Goal: Task Accomplishment & Management: Manage account settings

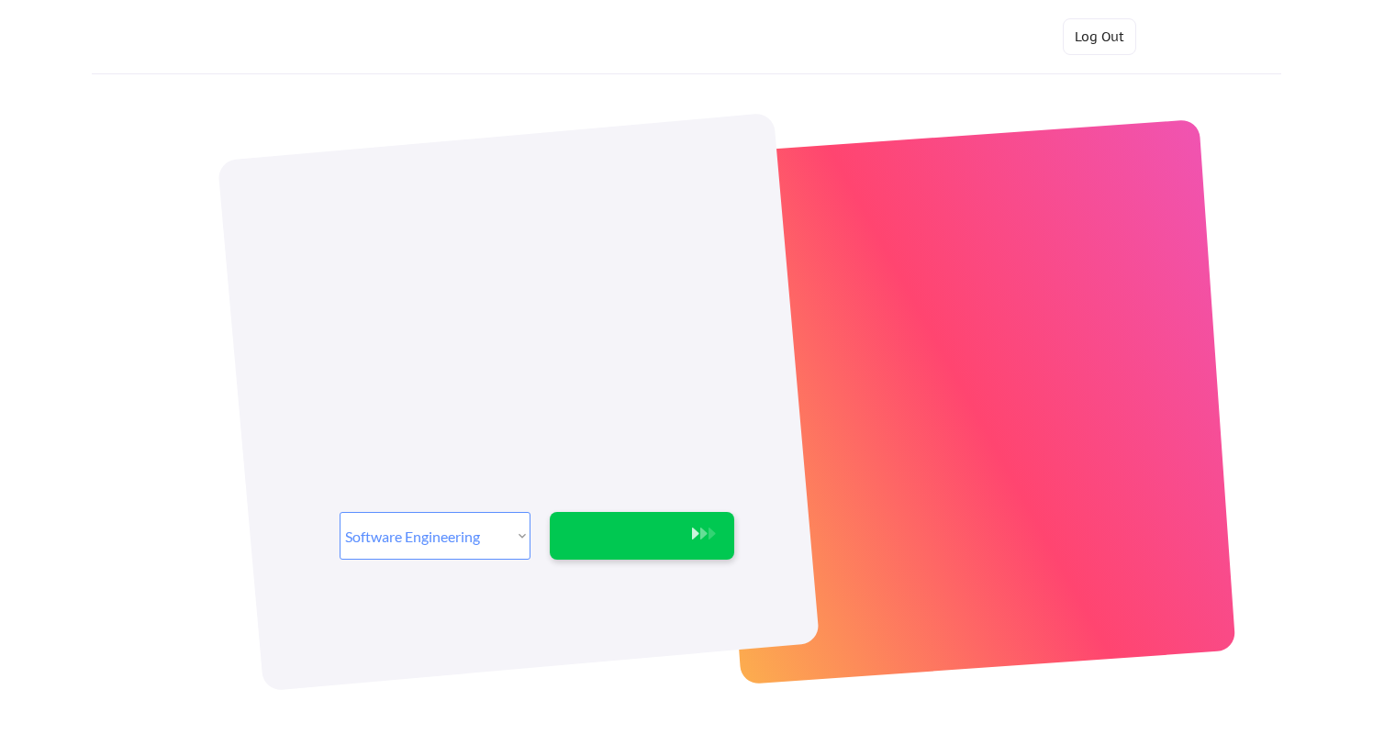
select select ""engineering""
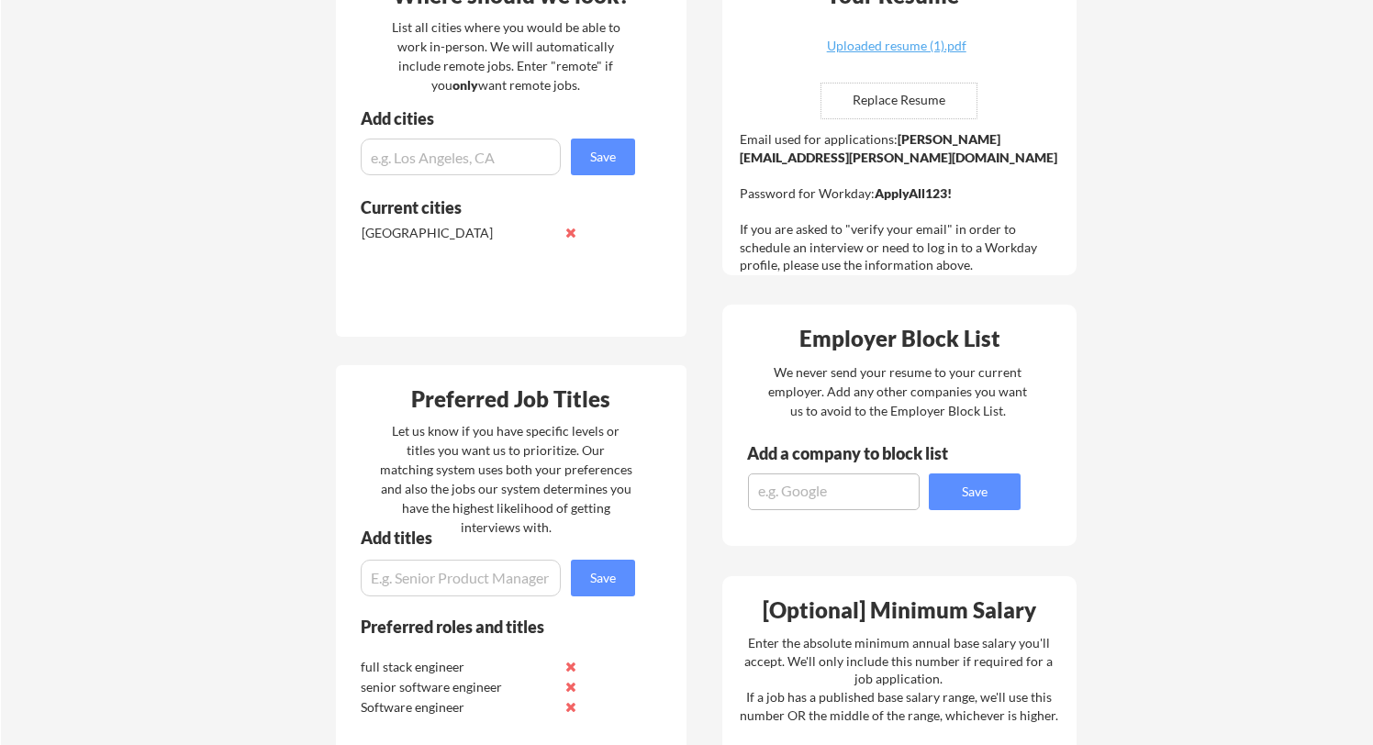
scroll to position [477, 0]
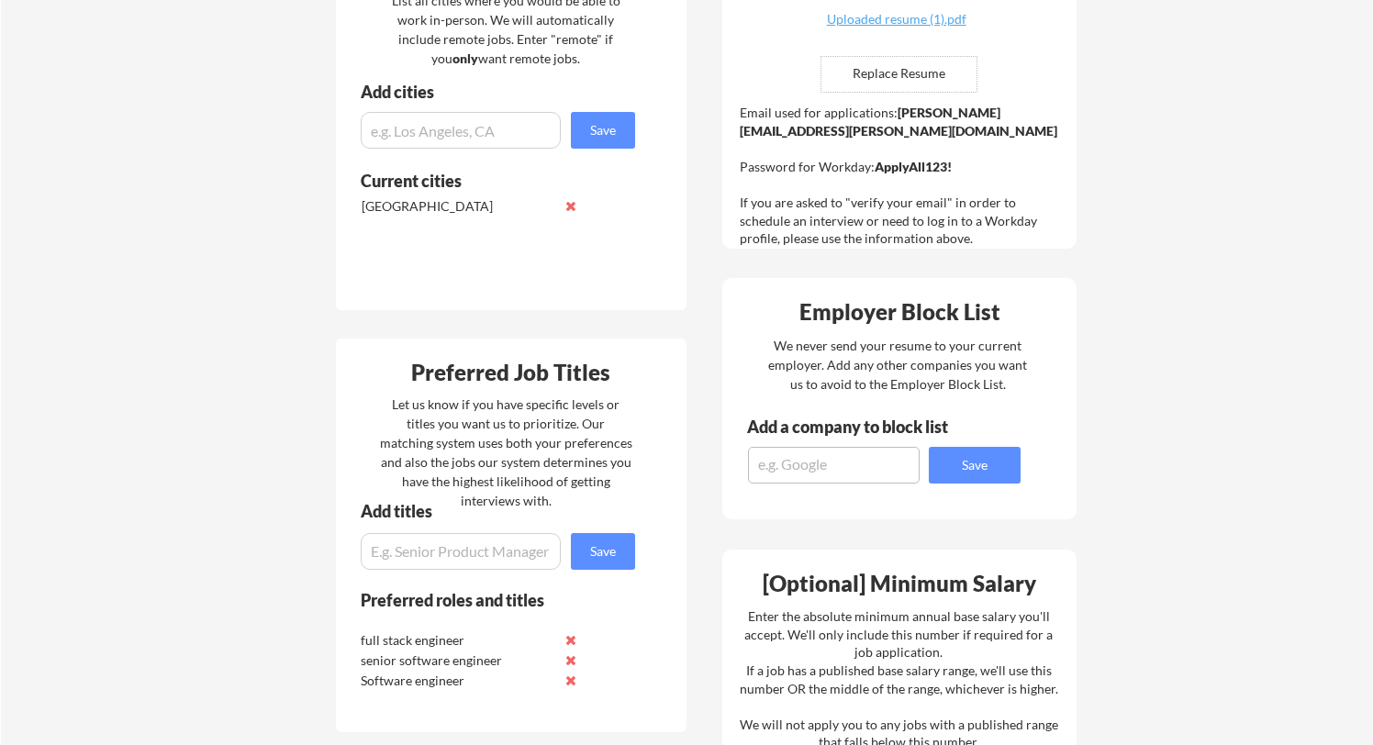
click at [841, 476] on textarea at bounding box center [834, 465] width 172 height 37
type textarea "[DOMAIN_NAME]"
click at [972, 479] on button "Save" at bounding box center [975, 465] width 92 height 37
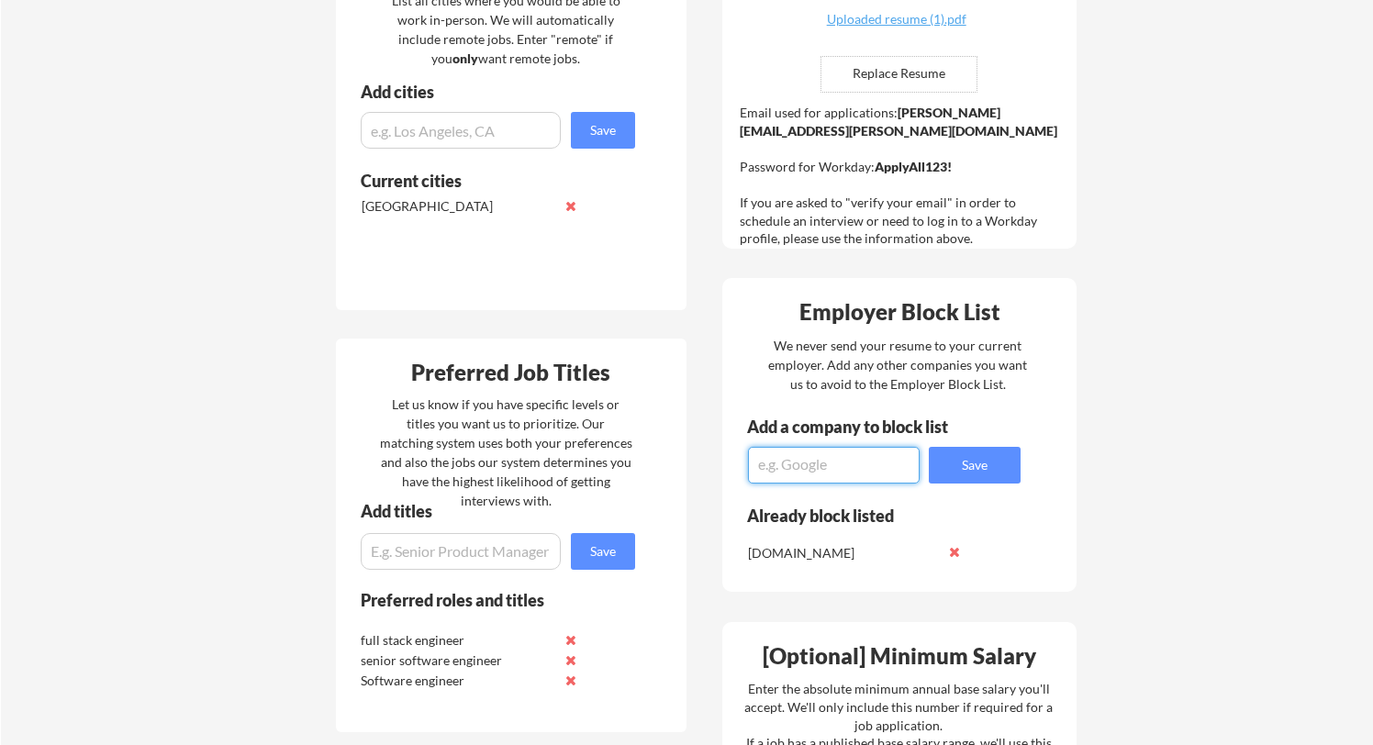
click at [818, 464] on textarea at bounding box center [834, 465] width 172 height 37
type textarea "secondsense"
click at [959, 462] on button "Save" at bounding box center [975, 465] width 92 height 37
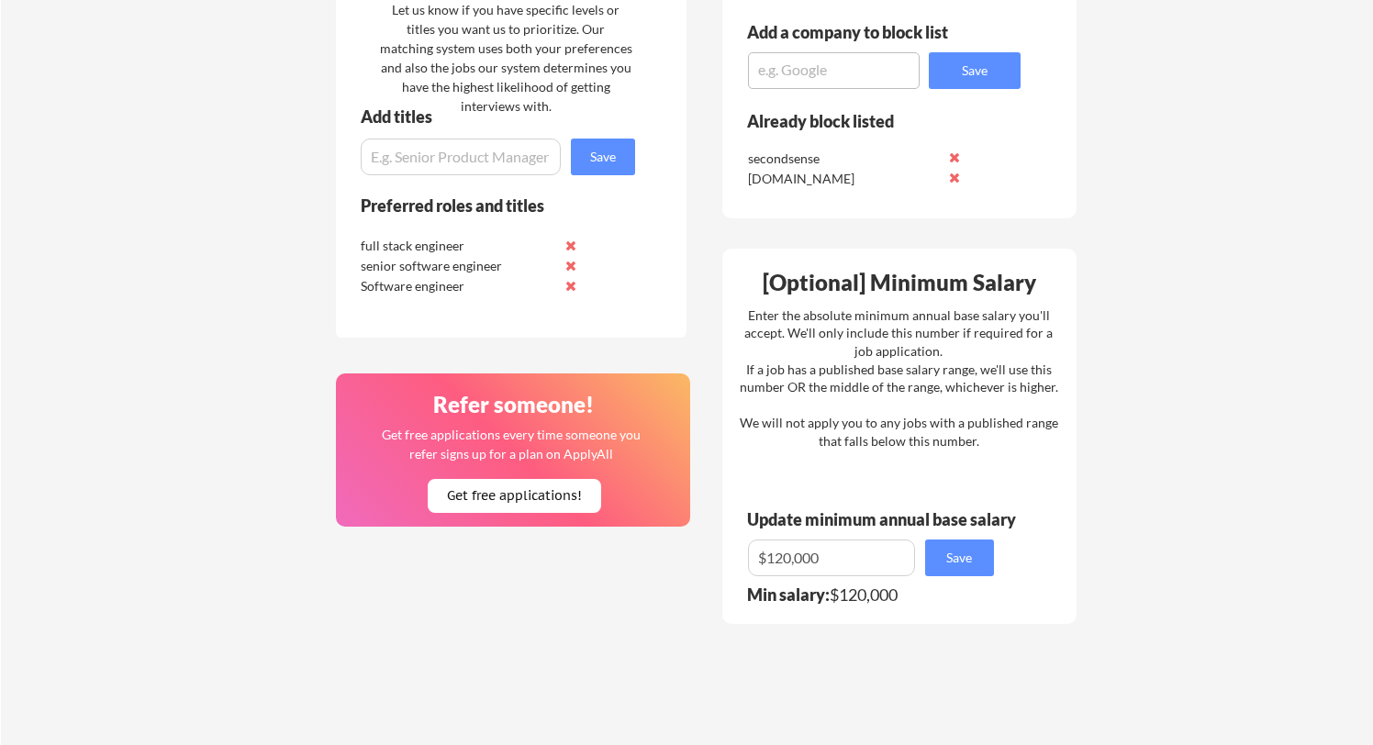
scroll to position [882, 0]
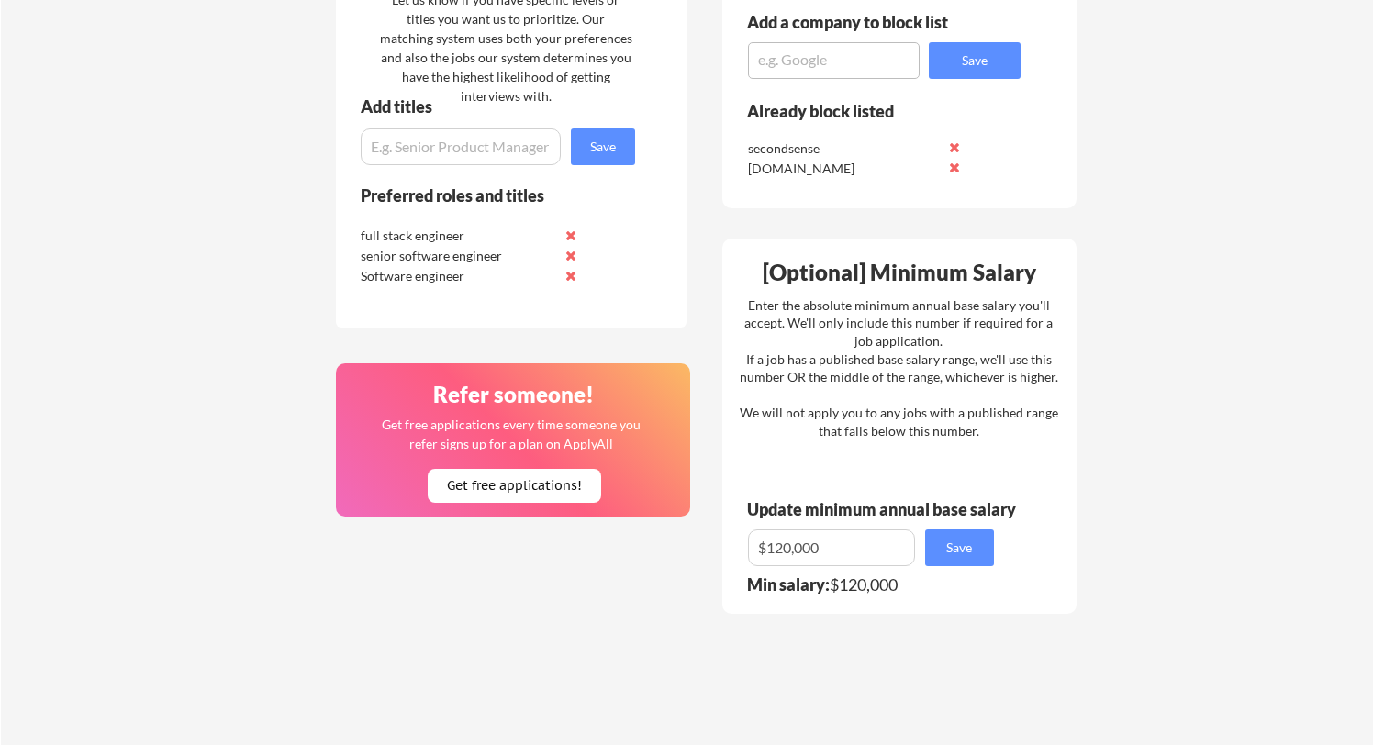
click at [445, 145] on input "input" at bounding box center [461, 146] width 200 height 37
type input "growth engineer"
click at [623, 158] on button "Save" at bounding box center [603, 146] width 64 height 37
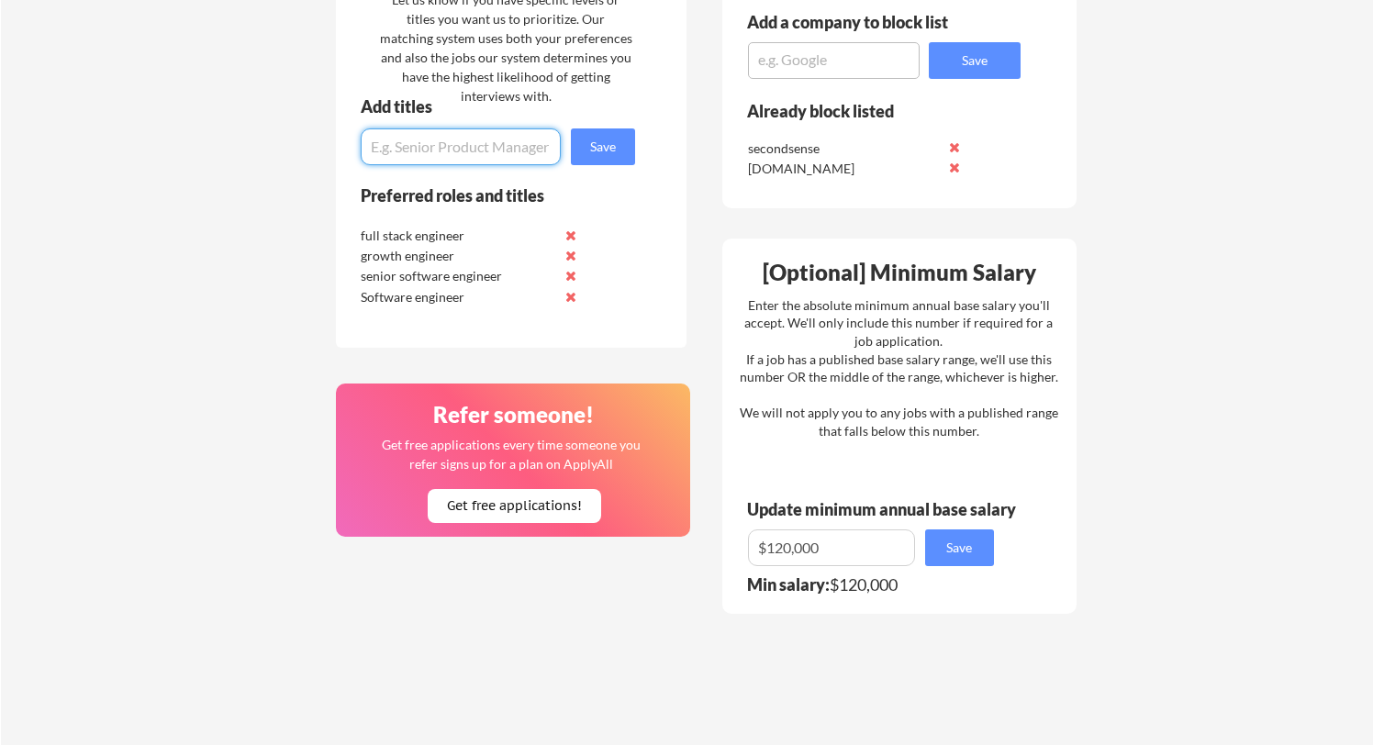
click at [414, 151] on input "input" at bounding box center [461, 146] width 200 height 37
type input "mide level engineer"
click at [607, 149] on button "Save" at bounding box center [603, 146] width 64 height 37
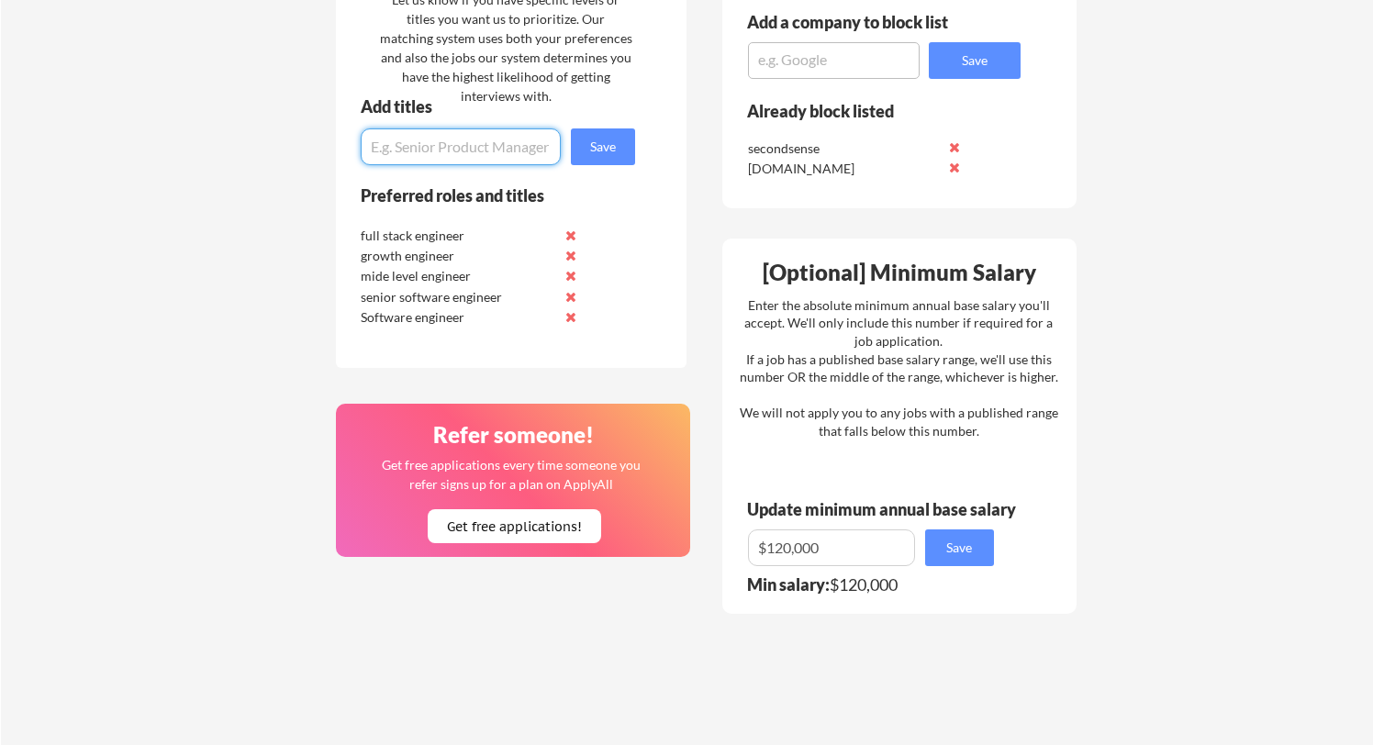
click at [452, 276] on div "mide level engineer" at bounding box center [458, 276] width 194 height 18
click at [577, 276] on button at bounding box center [571, 276] width 14 height 14
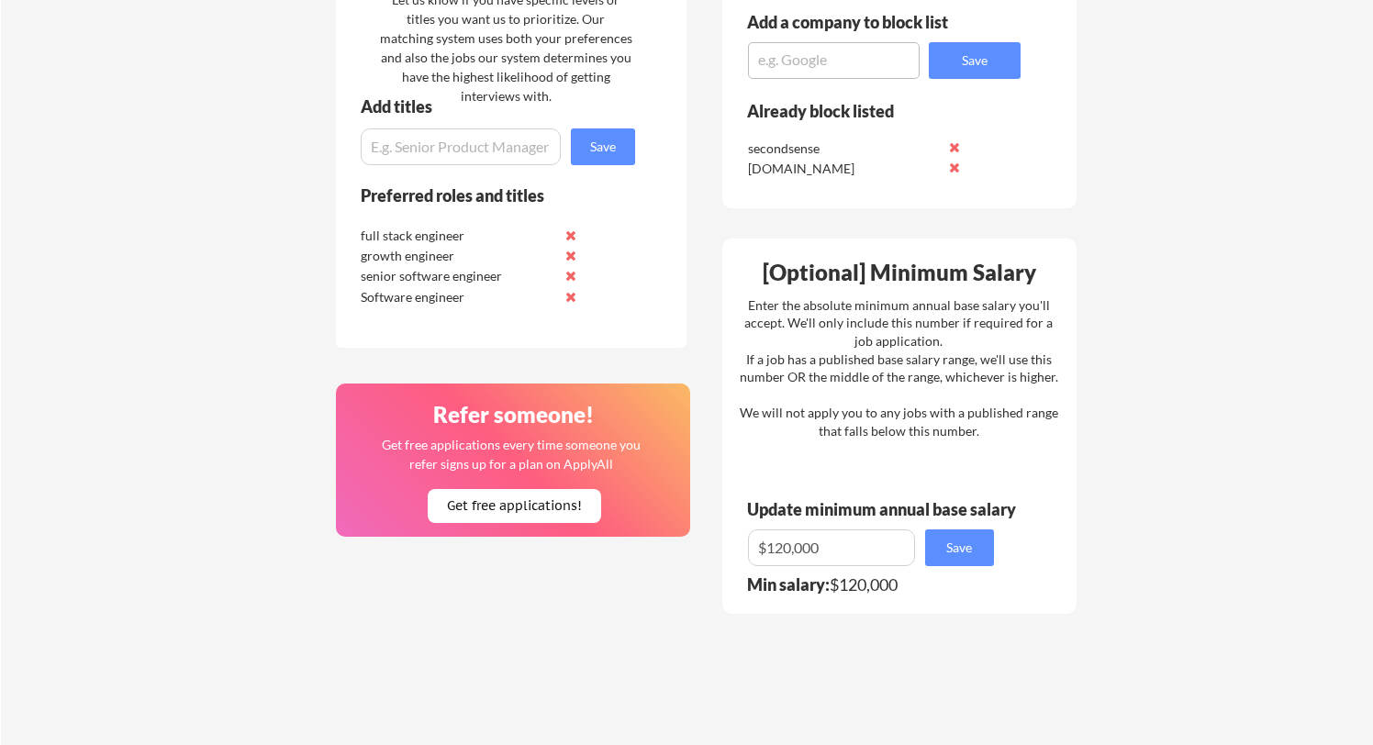
click at [481, 146] on input "input" at bounding box center [461, 146] width 200 height 37
type input "mide l"
type input "software engineer 2"
click at [599, 137] on button "Save" at bounding box center [603, 146] width 64 height 37
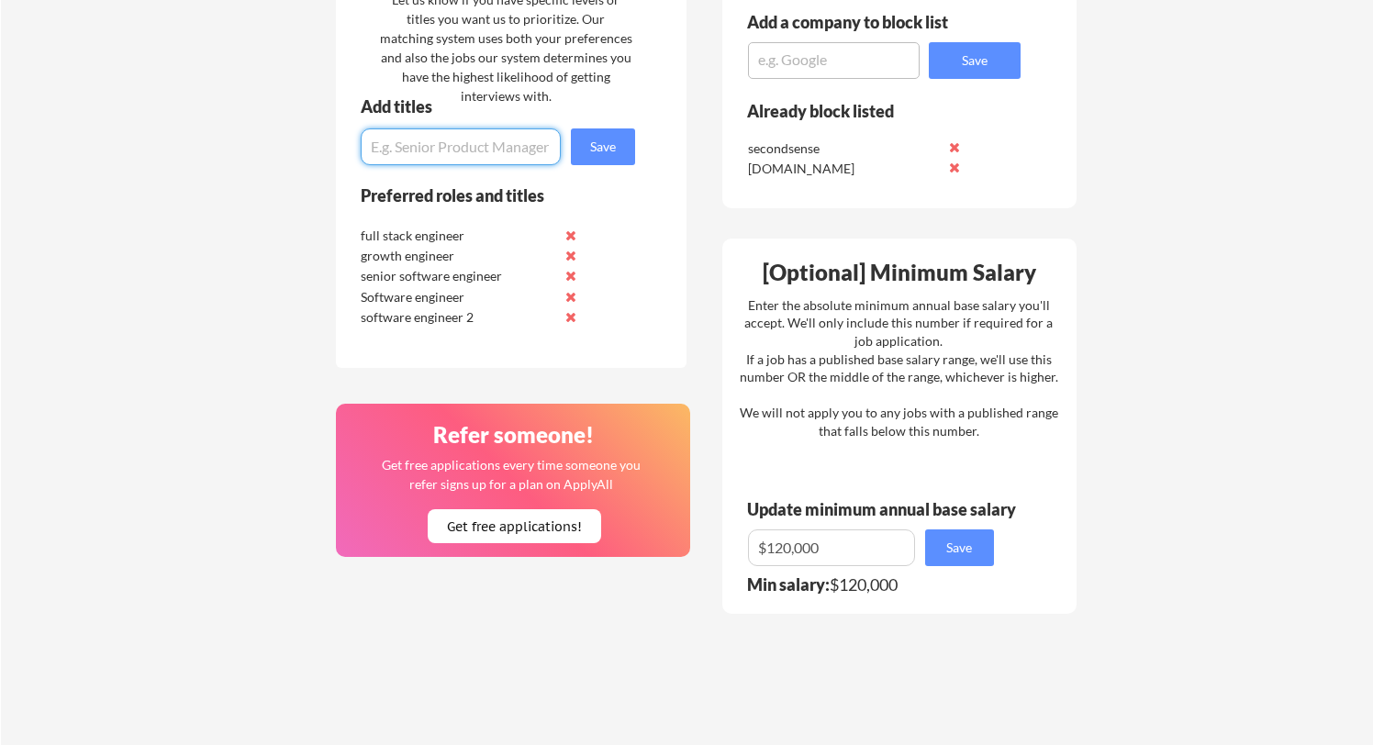
click at [413, 150] on input "input" at bounding box center [461, 146] width 200 height 37
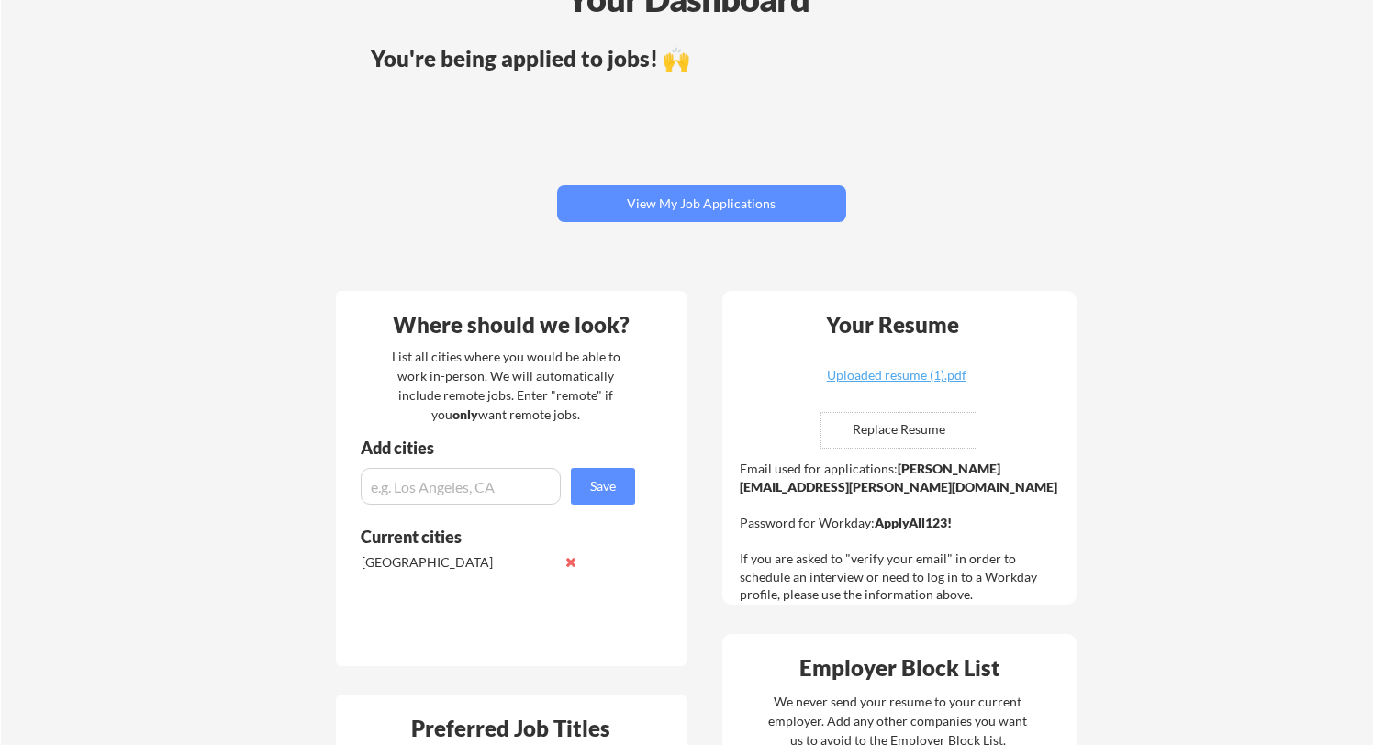
scroll to position [185, 0]
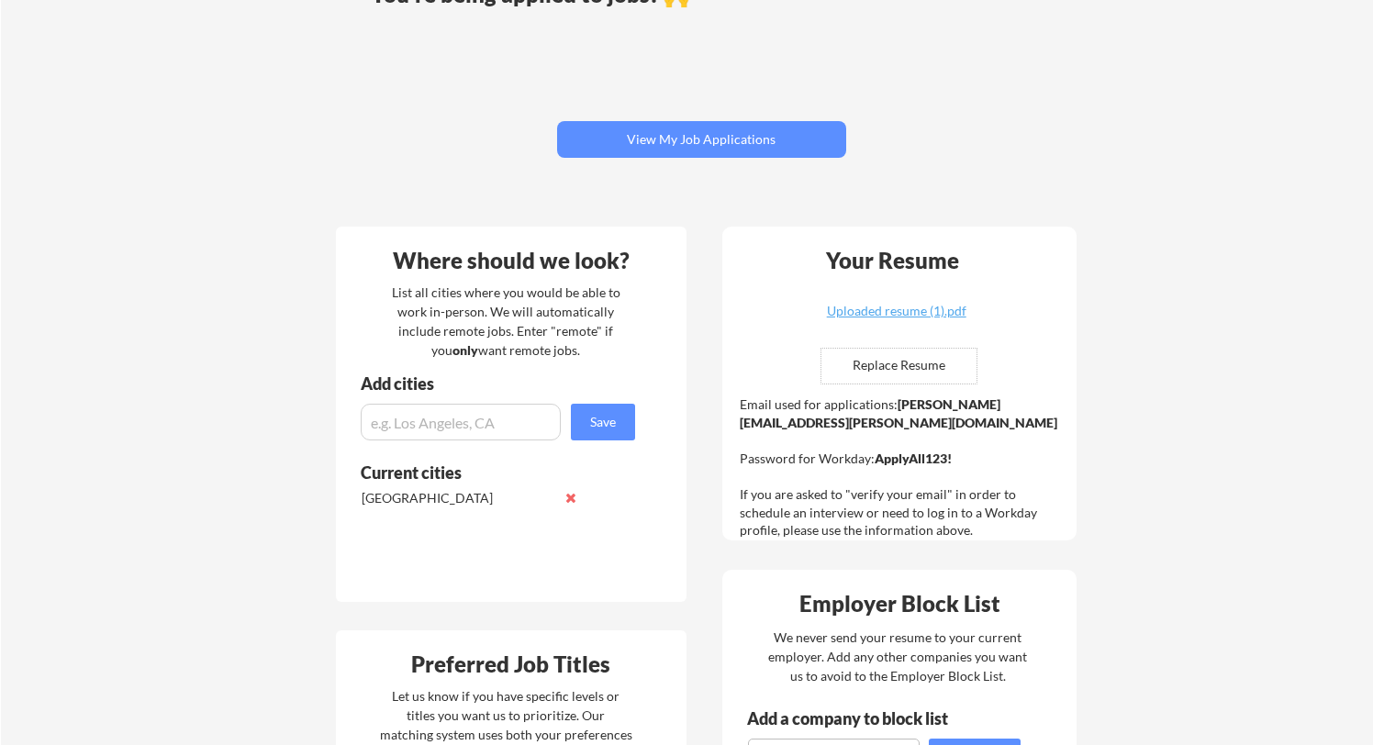
click at [927, 363] on input "file" at bounding box center [898, 366] width 155 height 35
type input "C:\fakepath\[PERSON_NAME] (1).pdf"
click at [950, 316] on div "[PERSON_NAME] (1).pdf" at bounding box center [896, 311] width 218 height 13
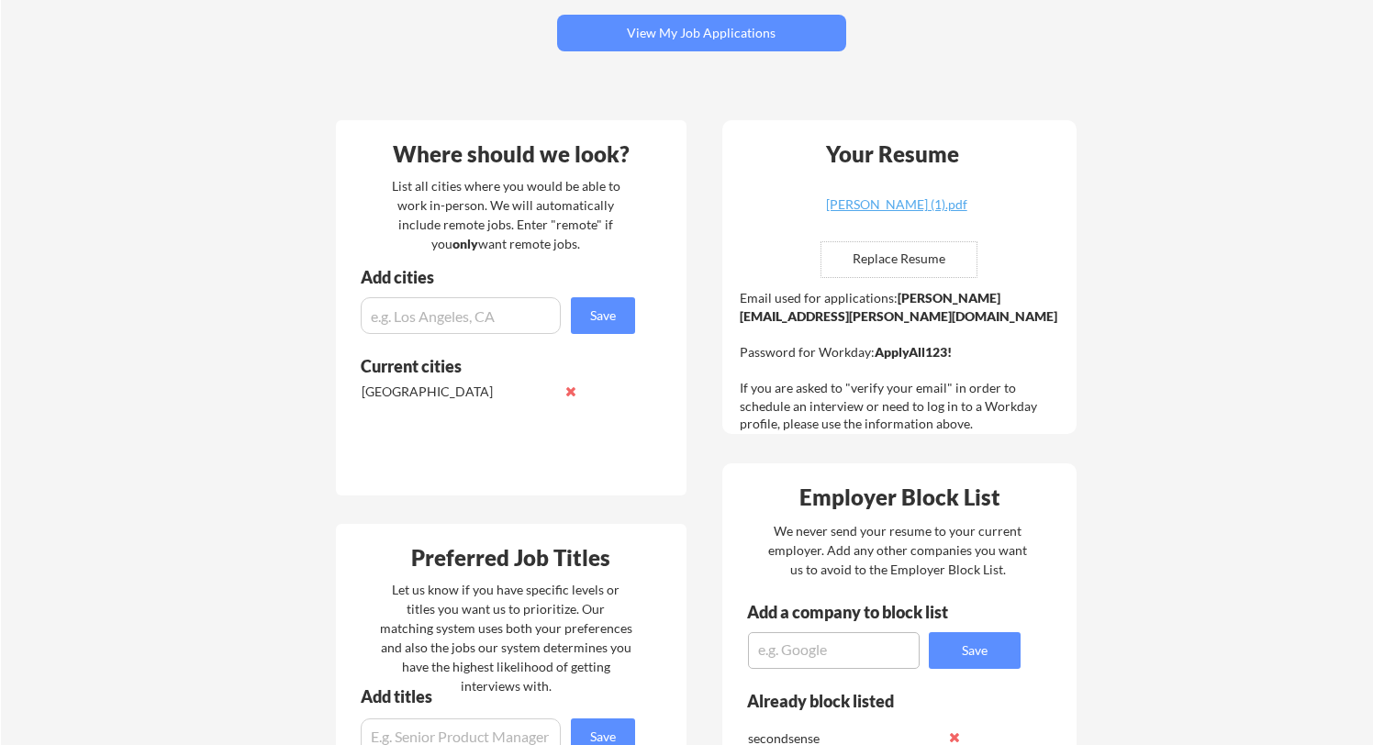
scroll to position [0, 0]
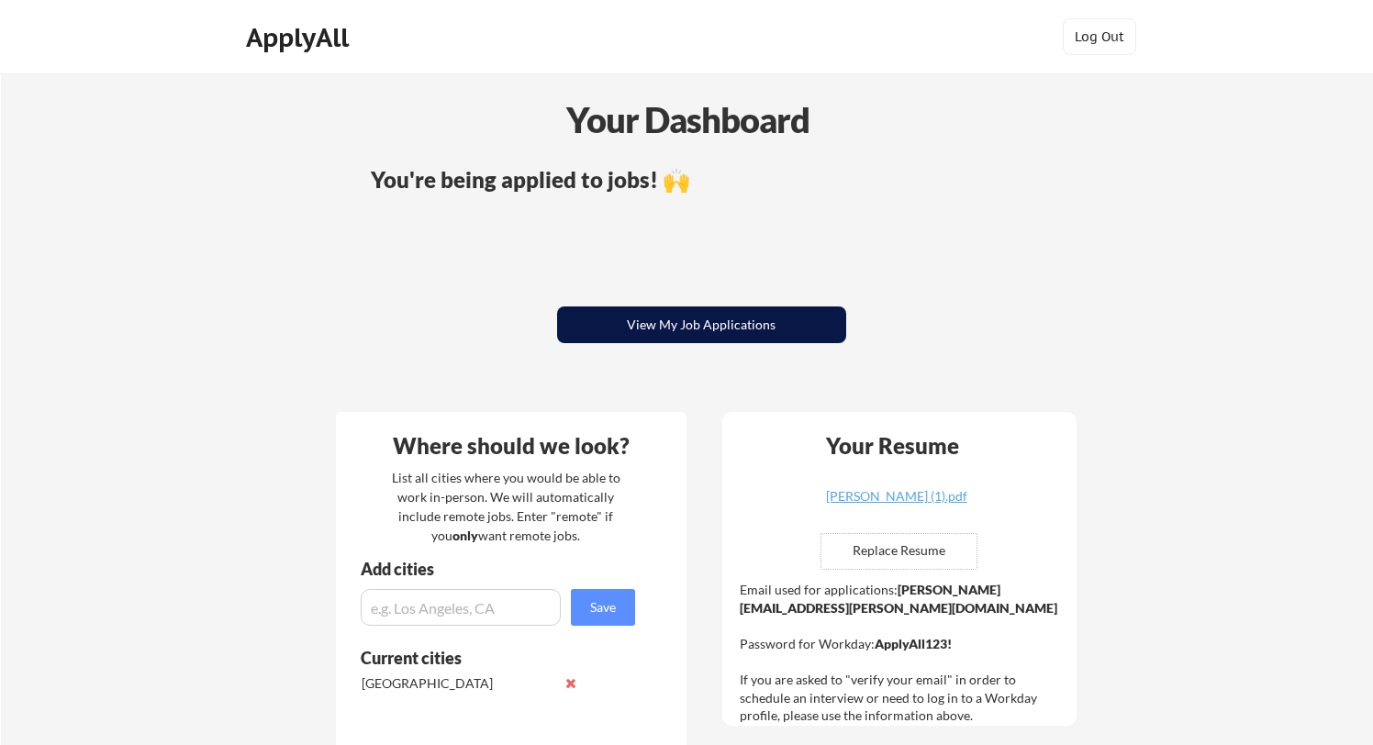
click at [728, 327] on button "View My Job Applications" at bounding box center [701, 324] width 289 height 37
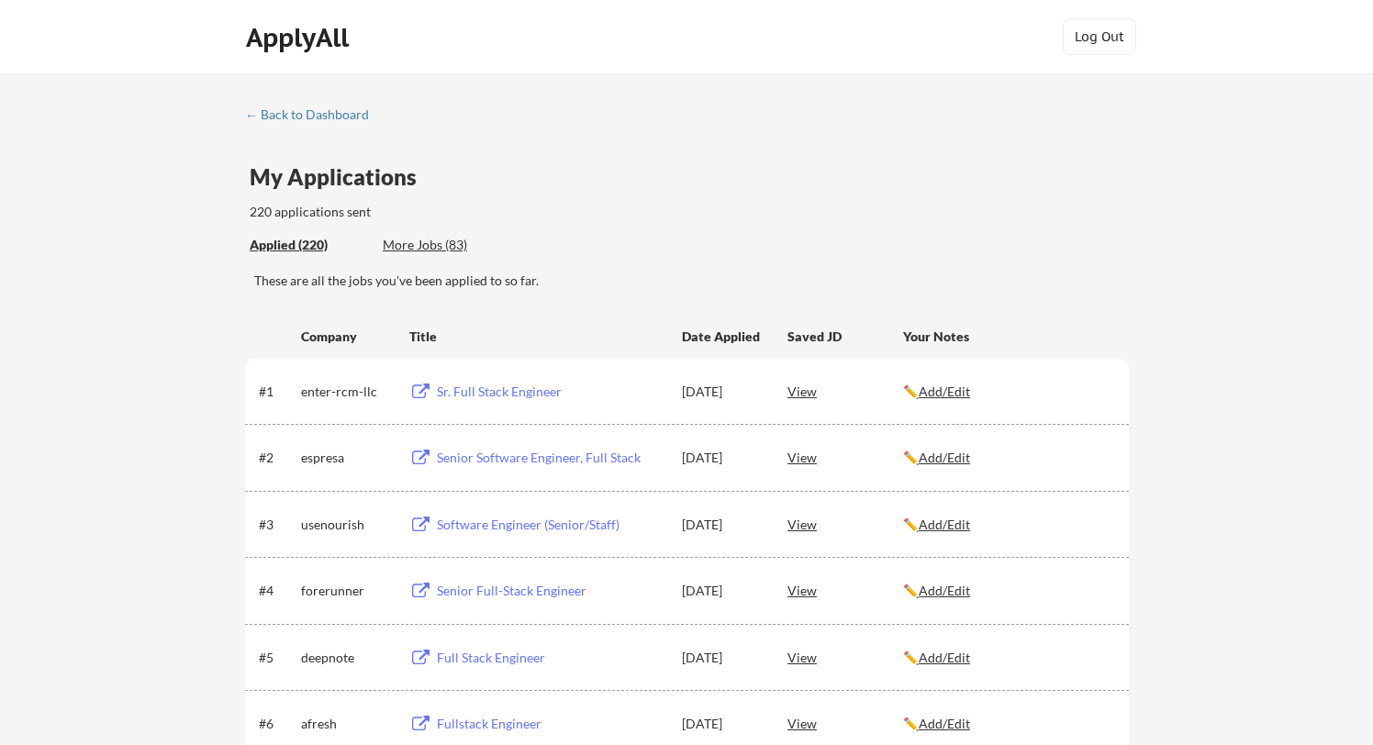
click at [425, 243] on div "More Jobs (83)" at bounding box center [450, 245] width 135 height 18
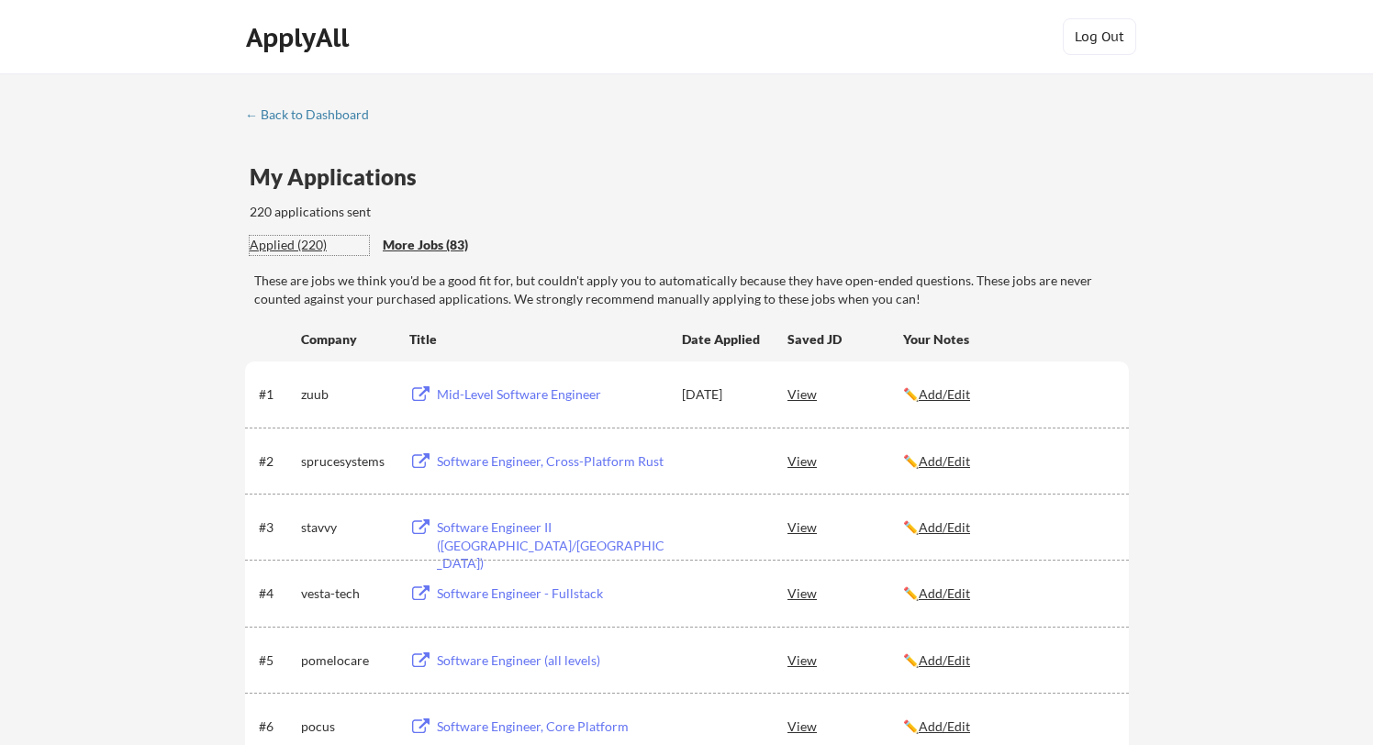
click at [283, 246] on div "Applied (220)" at bounding box center [309, 245] width 119 height 18
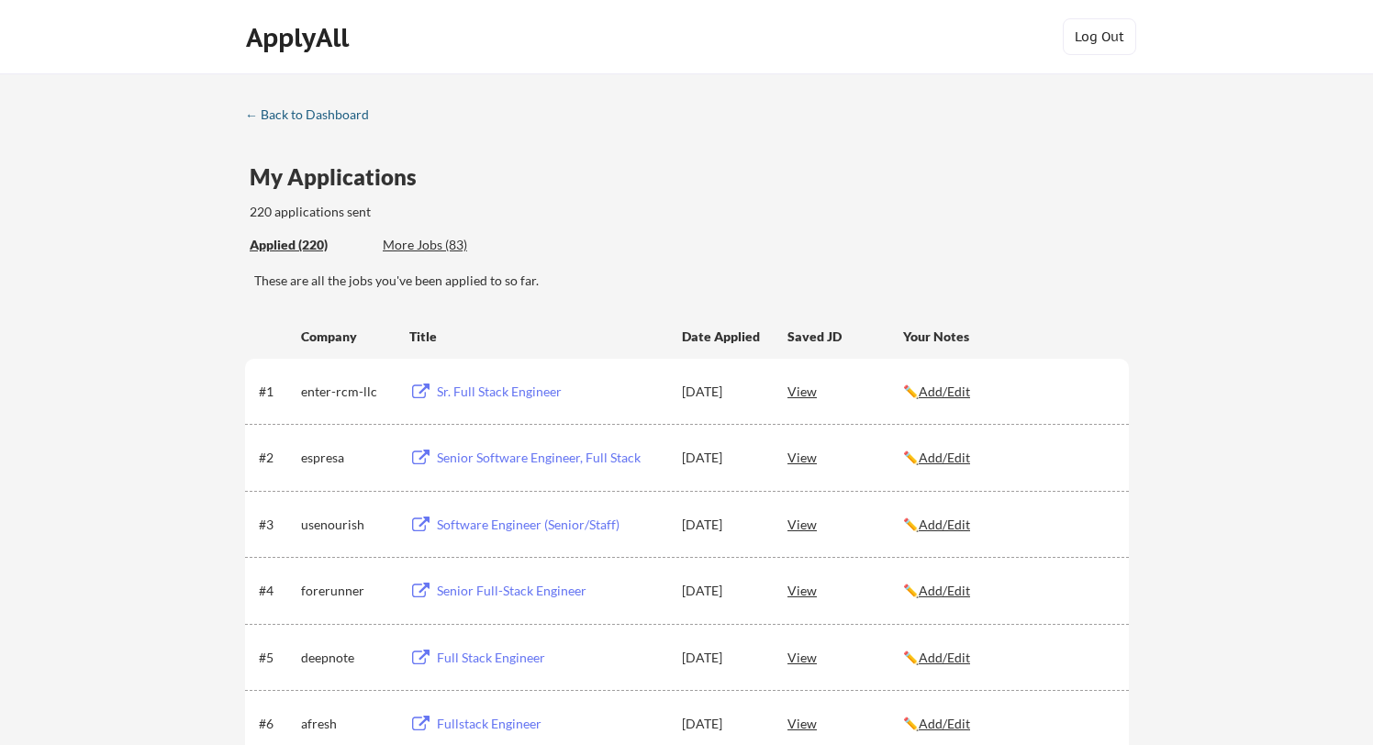
click at [300, 119] on div "← Back to Dashboard" at bounding box center [314, 114] width 138 height 13
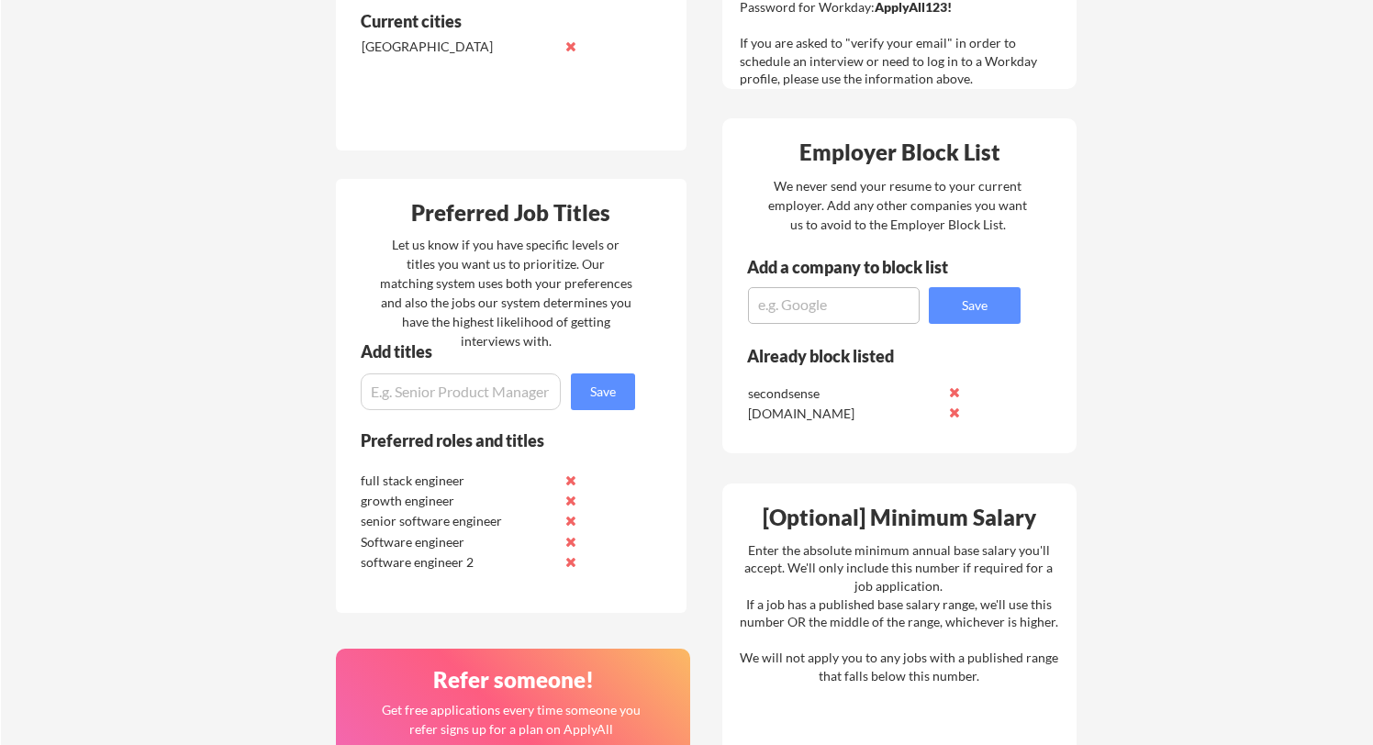
scroll to position [634, 0]
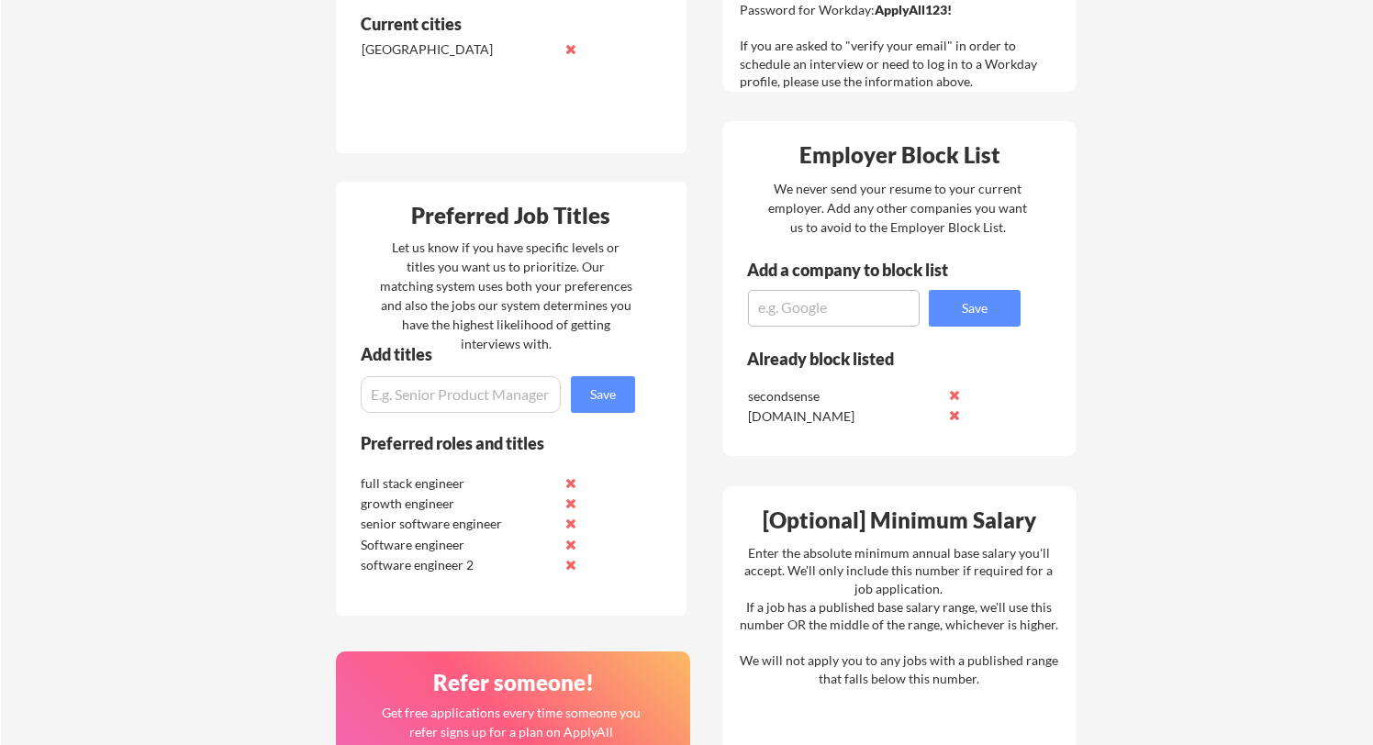
click at [473, 393] on input "input" at bounding box center [461, 394] width 200 height 37
type input "back end engineer"
click at [605, 385] on button "Save" at bounding box center [603, 394] width 64 height 37
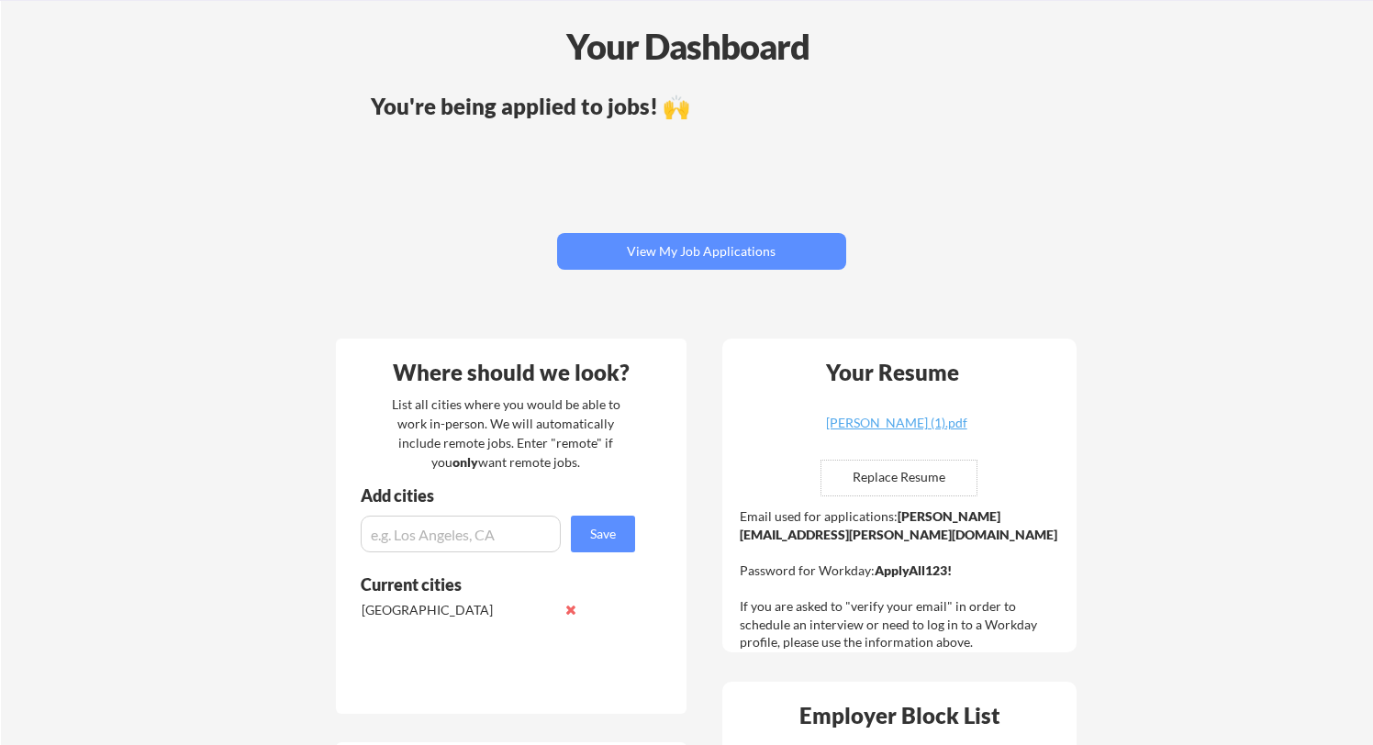
scroll to position [0, 0]
